Goal: Transaction & Acquisition: Purchase product/service

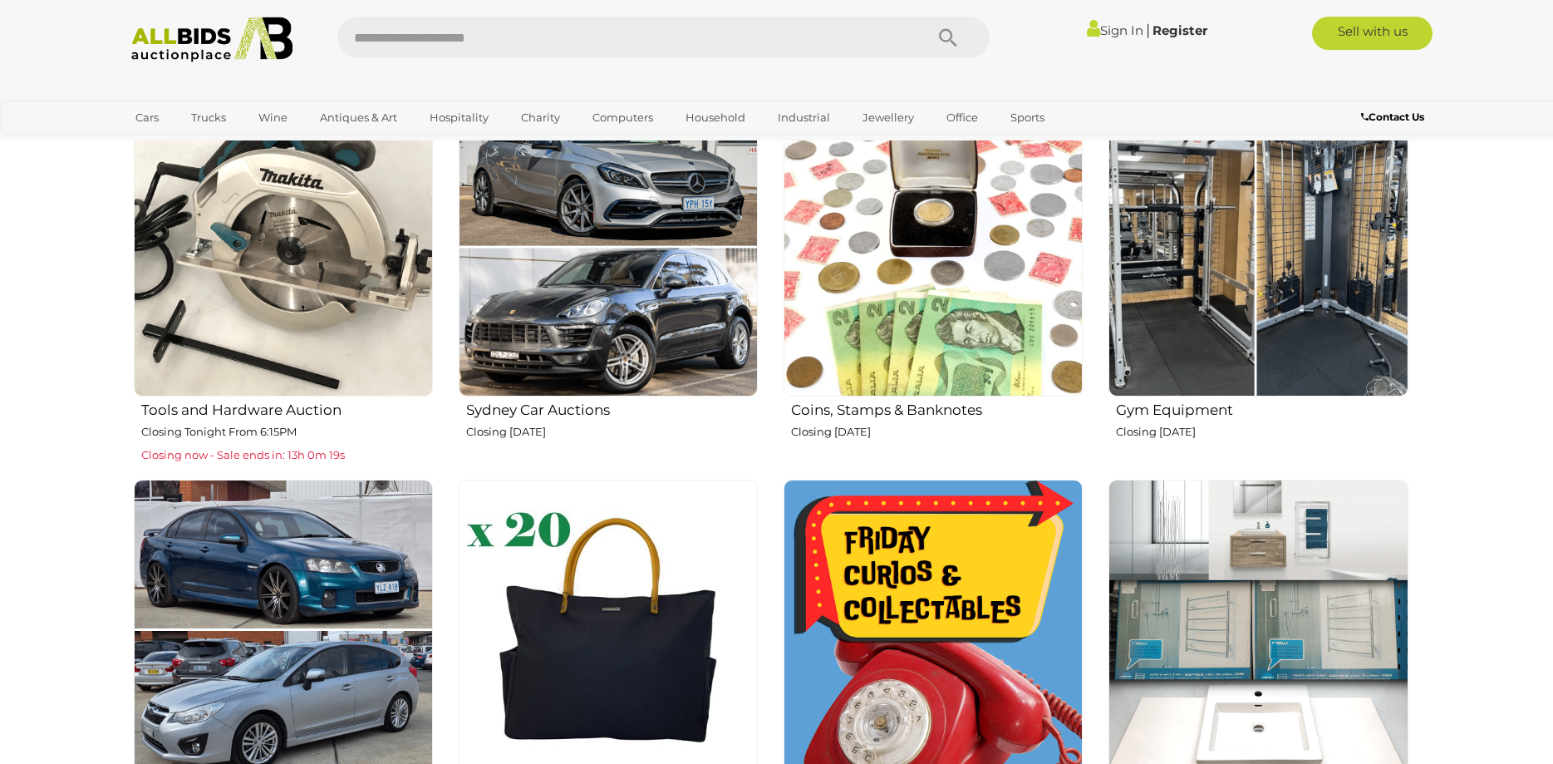
scroll to position [932, 0]
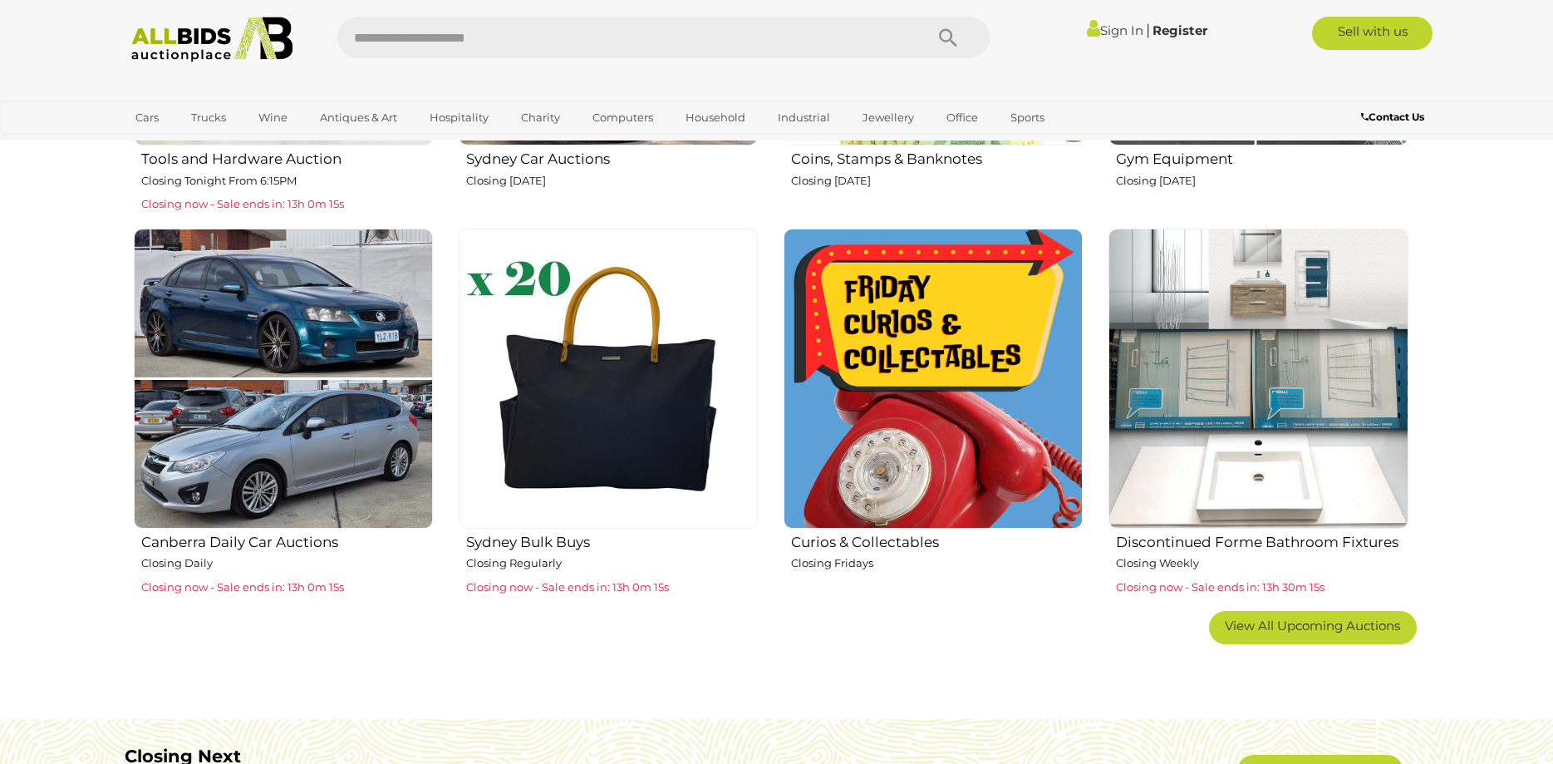
click at [874, 540] on h2 "Curios & Collectables" at bounding box center [937, 540] width 292 height 20
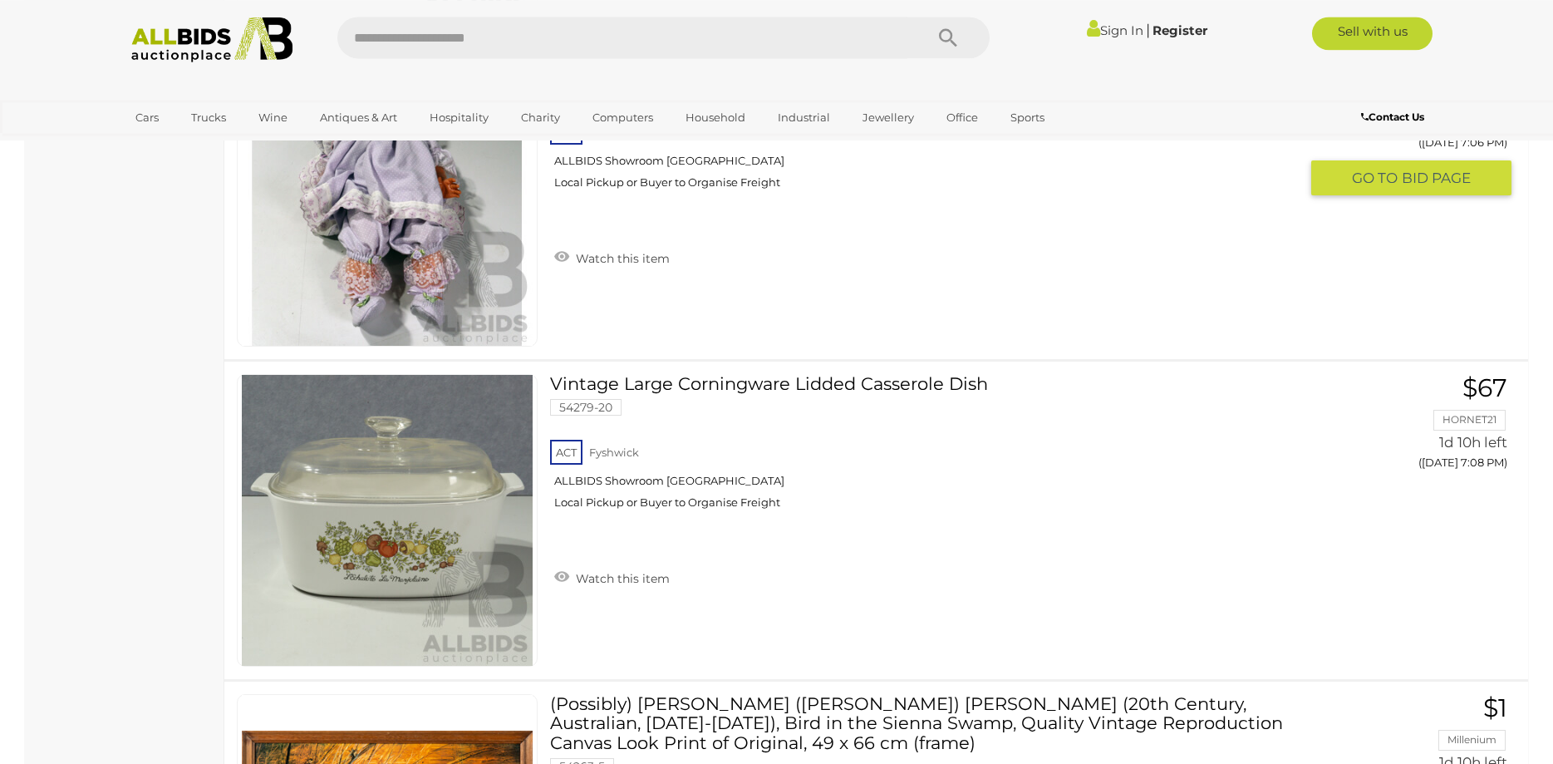
scroll to position [6695, 0]
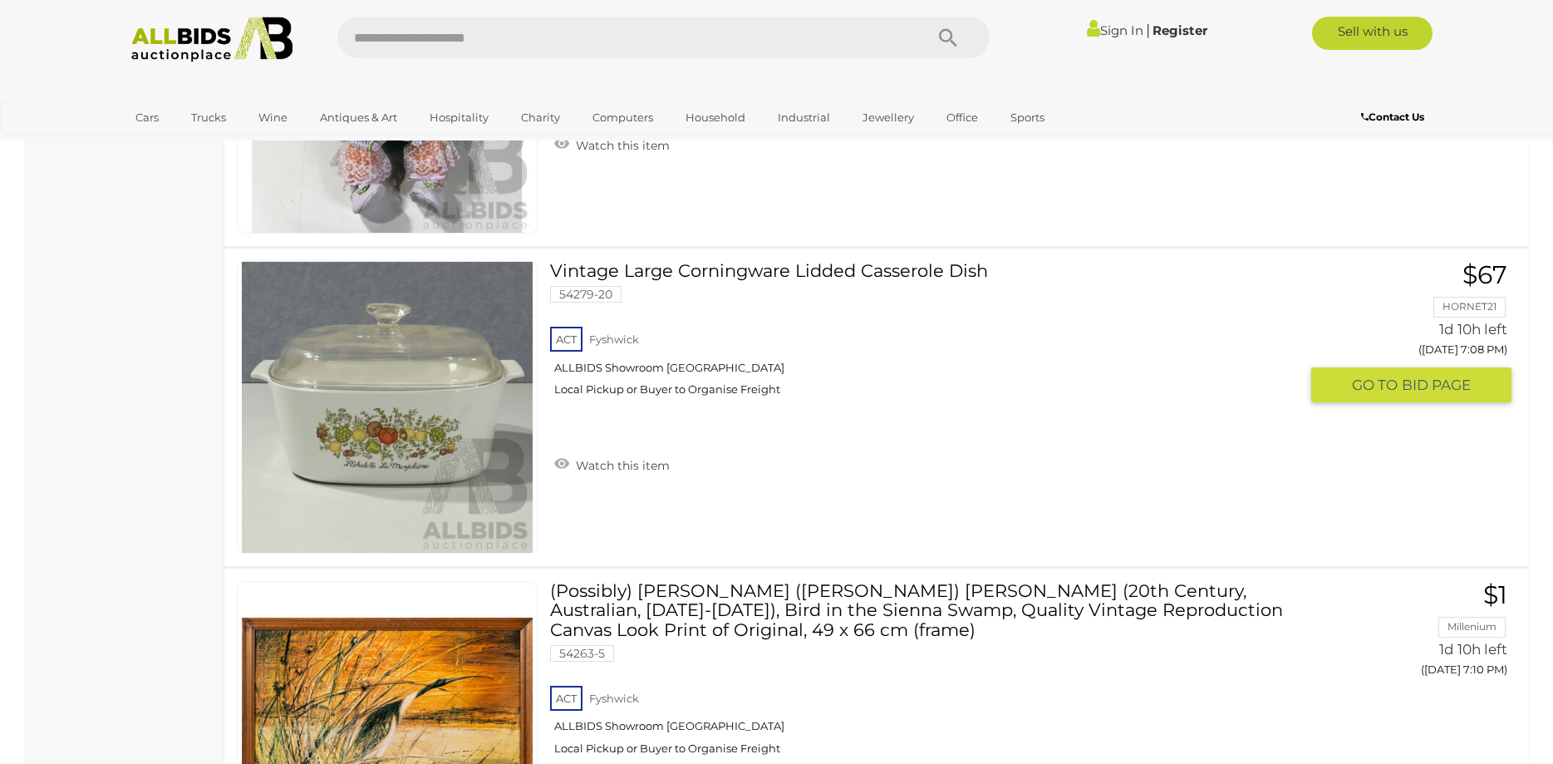
click at [745, 275] on link "Vintage Large Corningware Lidded Casserole Dish 54279-20 ACT [GEOGRAPHIC_DATA]" at bounding box center [929, 335] width 735 height 148
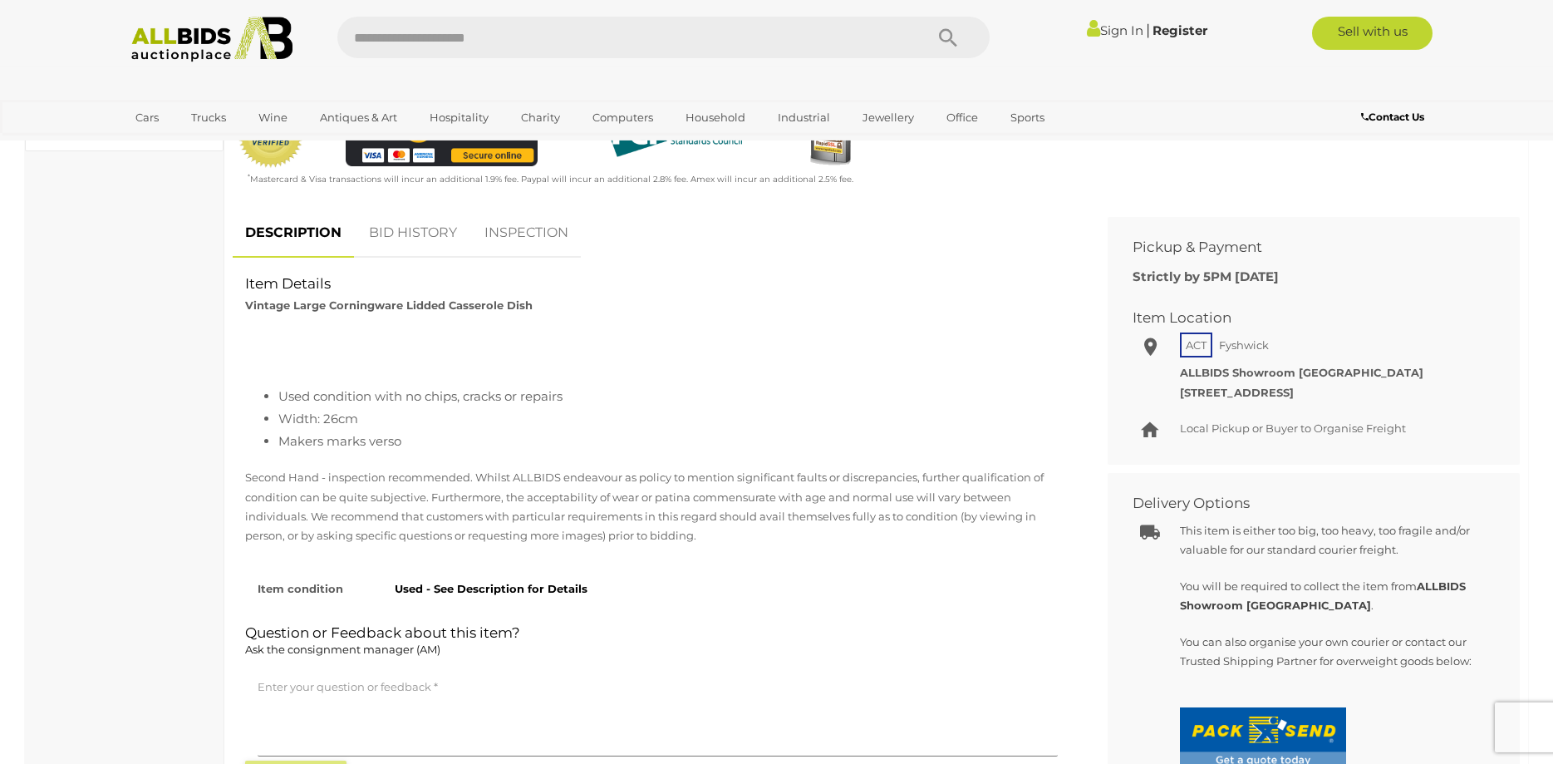
scroll to position [678, 0]
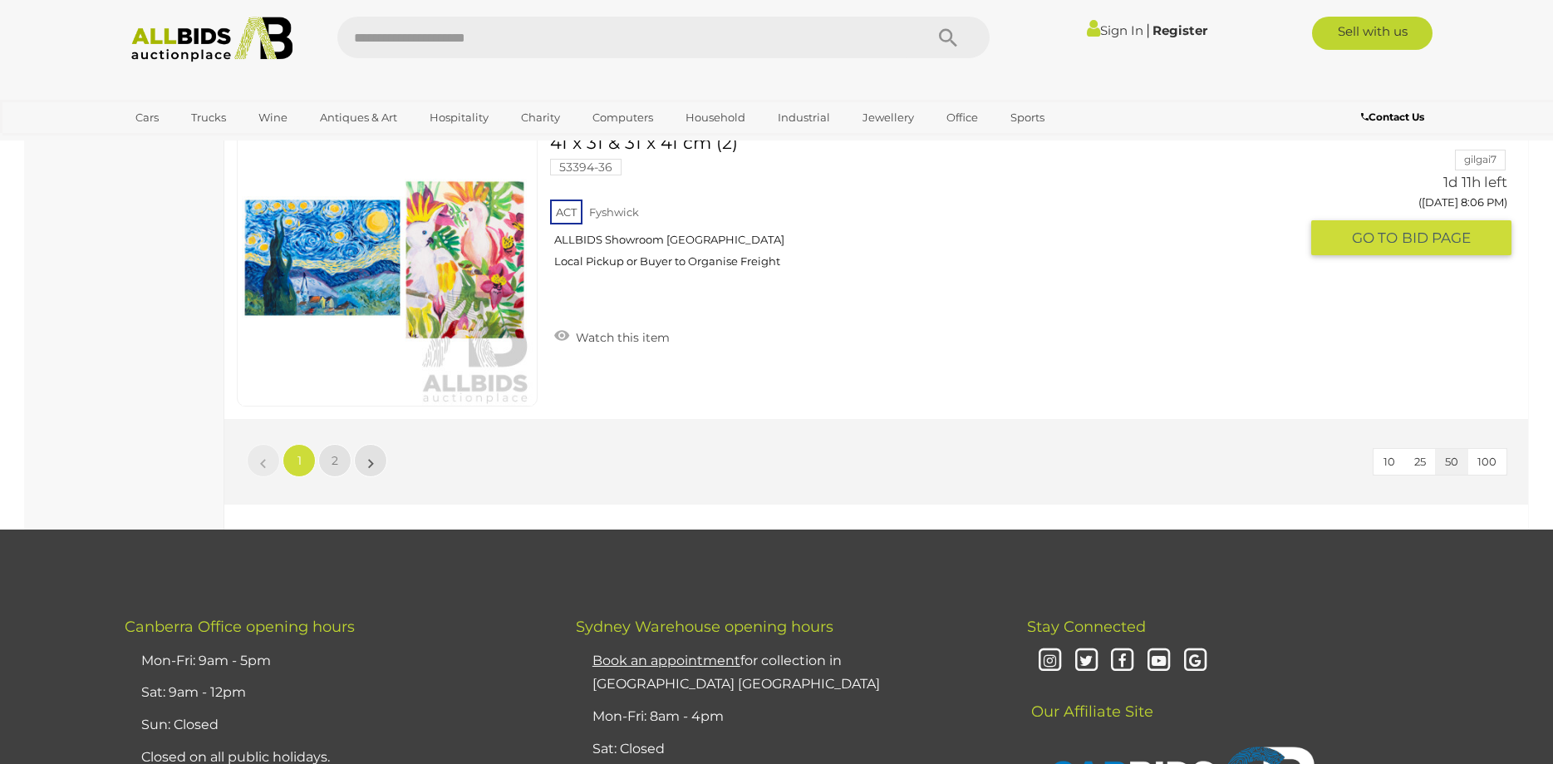
scroll to position [15924, 0]
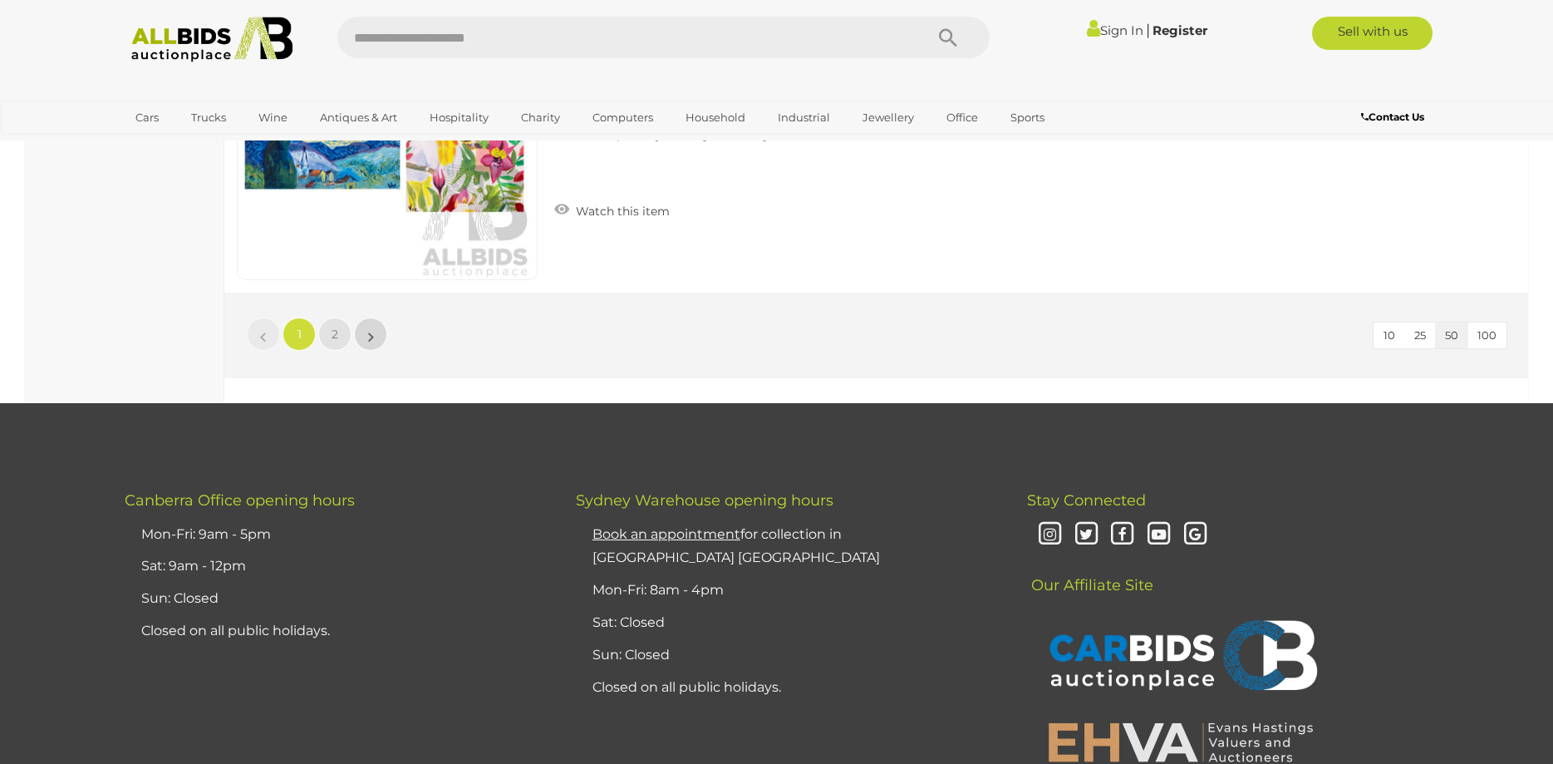
click at [362, 339] on link "»" at bounding box center [370, 333] width 33 height 33
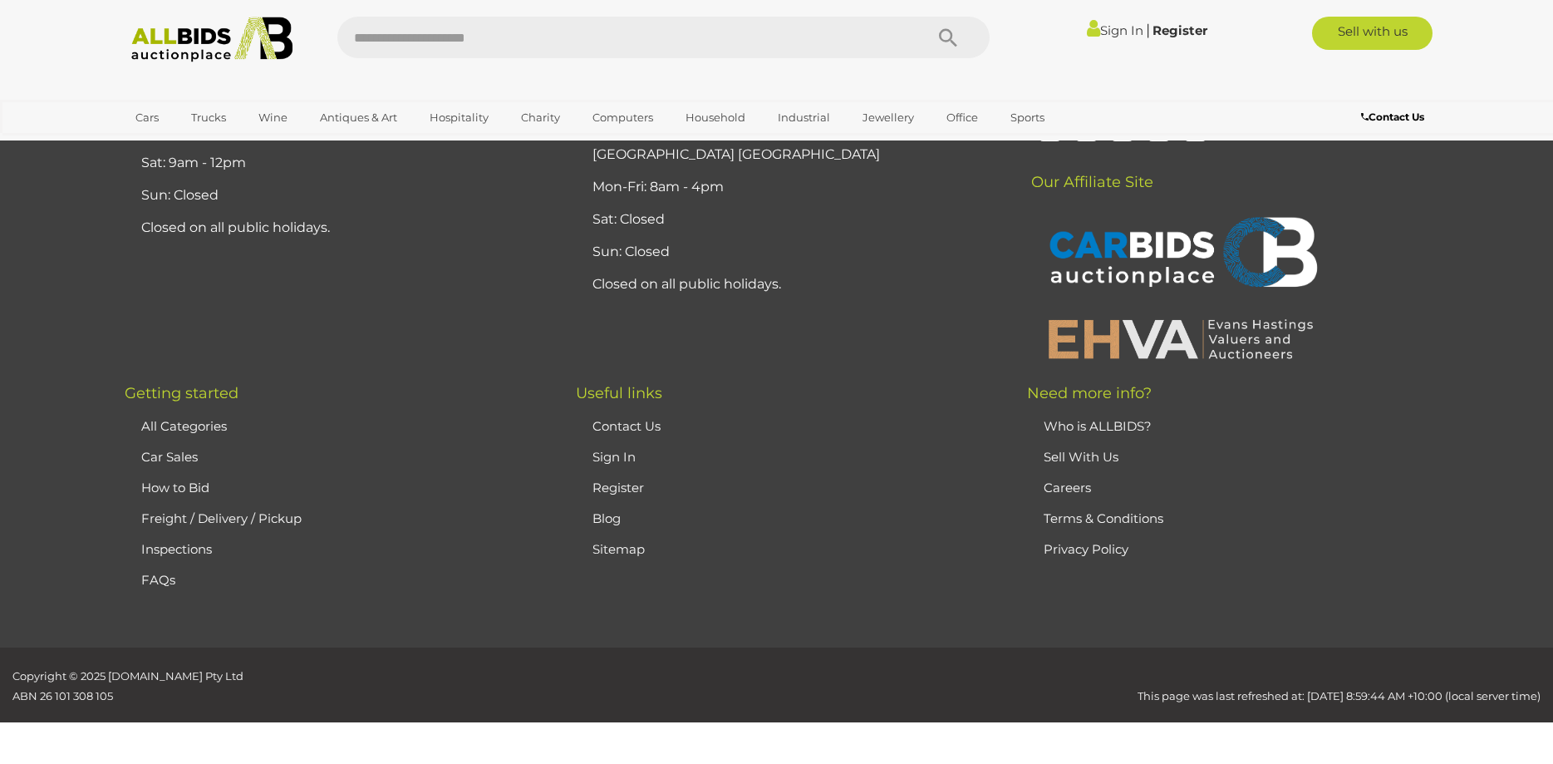
scroll to position [57, 0]
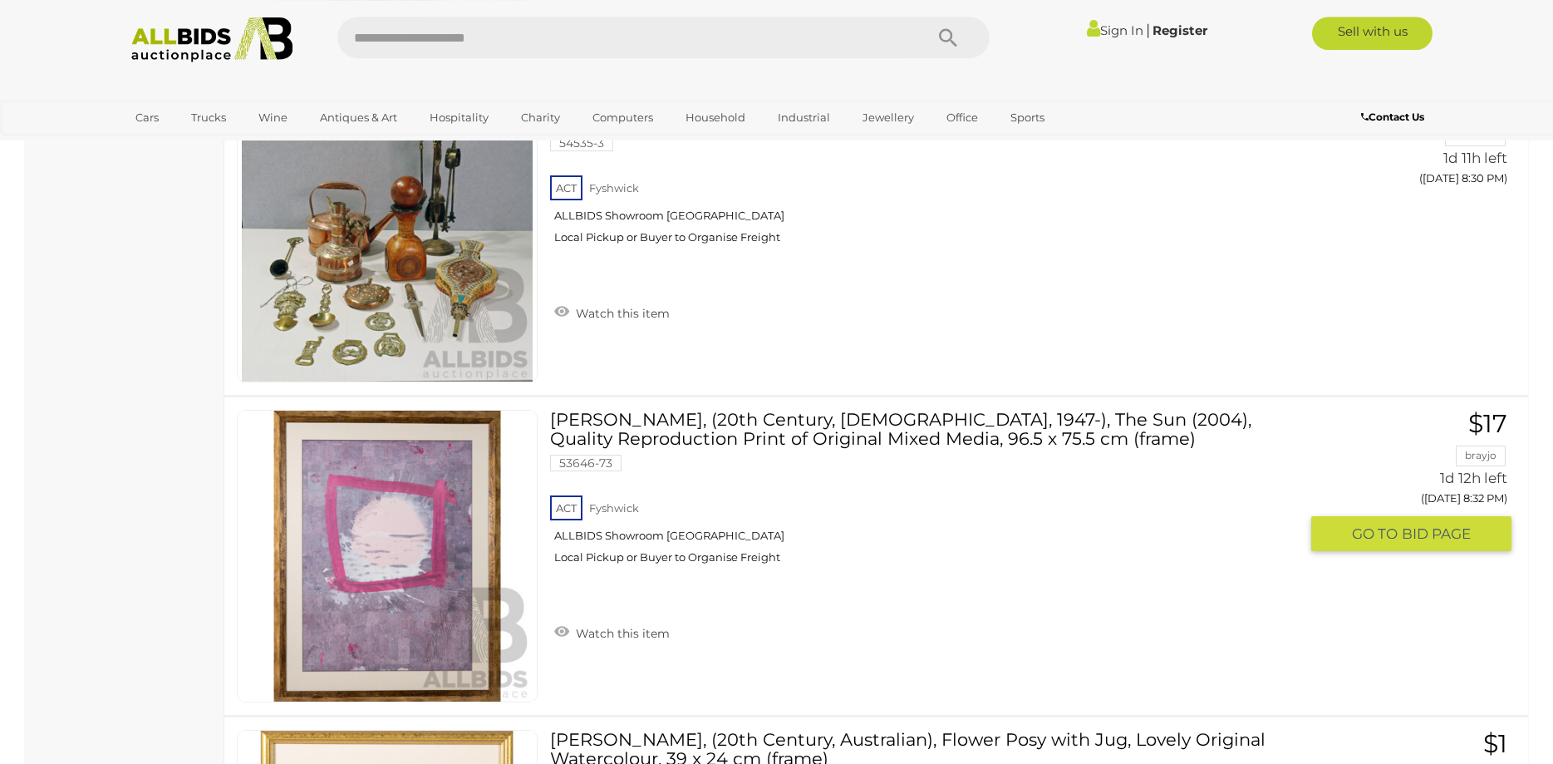
scroll to position [3617, 0]
